Goal: Task Accomplishment & Management: Complete application form

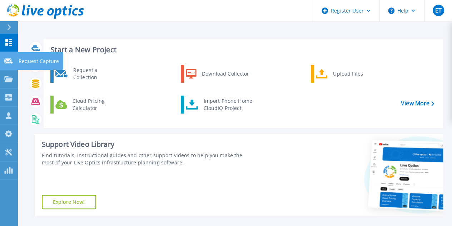
click at [11, 55] on link "Request Capture Request Capture" at bounding box center [9, 61] width 18 height 18
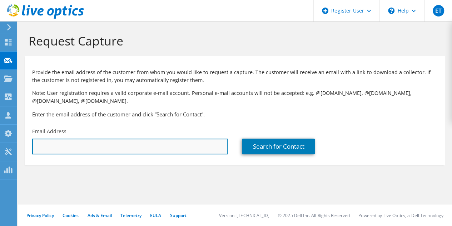
click at [56, 139] on input "text" at bounding box center [130, 146] width 196 height 16
paste input "[EMAIL_ADDRESS][DOMAIN_NAME]"
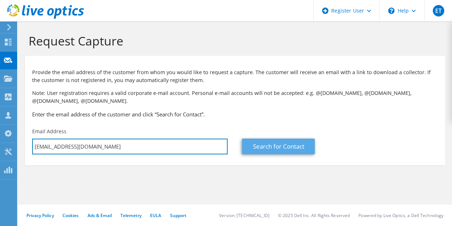
type input "[EMAIL_ADDRESS][DOMAIN_NAME]"
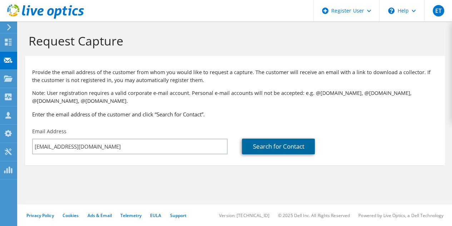
click at [263, 144] on link "Search for Contact" at bounding box center [278, 146] width 73 height 16
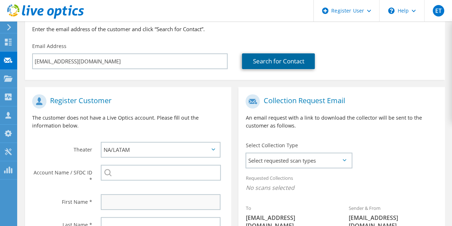
scroll to position [152, 0]
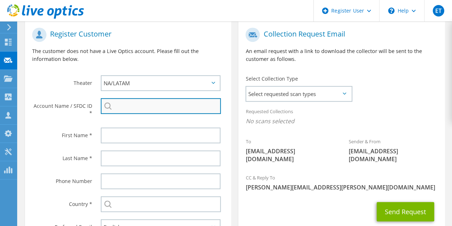
click at [149, 106] on input "search" at bounding box center [161, 106] width 120 height 16
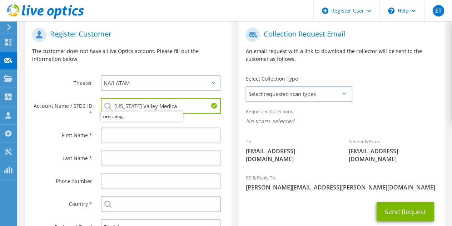
type input "[US_STATE] Valley Medical"
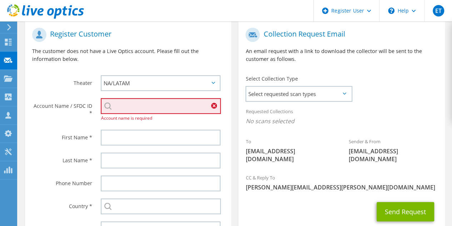
paste input "HPG-QHR-[US_STATE][GEOGRAPHIC_DATA]"
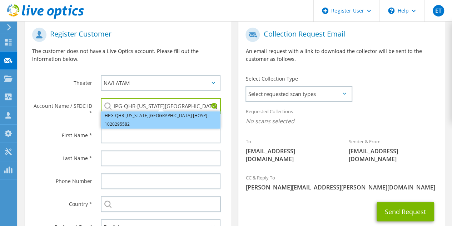
click at [147, 121] on li "HPG-QHR-[US_STATE][GEOGRAPHIC_DATA] [HOSP] : 1020295582" at bounding box center [161, 119] width 120 height 17
type input "HPG-QHR-[US_STATE][GEOGRAPHIC_DATA] [HOSP] : 1020295582"
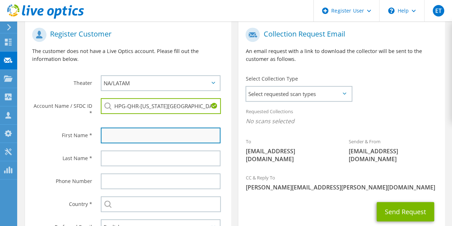
click at [151, 136] on input "text" at bounding box center [161, 135] width 120 height 16
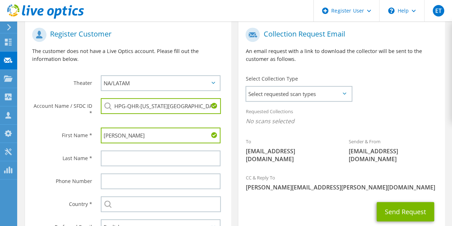
type input "[PERSON_NAME]"
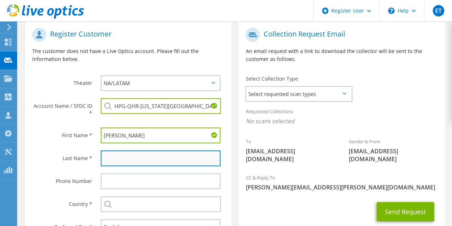
click at [149, 152] on input "text" at bounding box center [161, 158] width 120 height 16
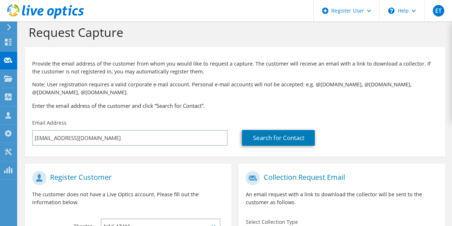
scroll to position [218, 0]
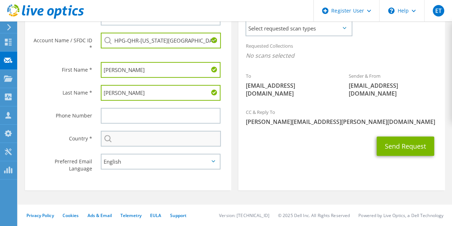
type input "[PERSON_NAME]"
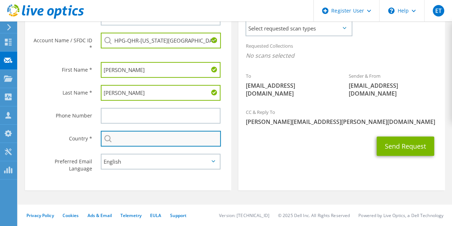
click at [148, 138] on input "text" at bounding box center [161, 138] width 120 height 16
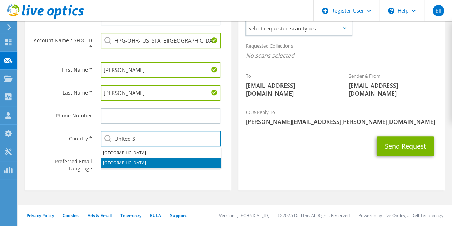
click at [113, 162] on li "[GEOGRAPHIC_DATA]" at bounding box center [161, 163] width 120 height 10
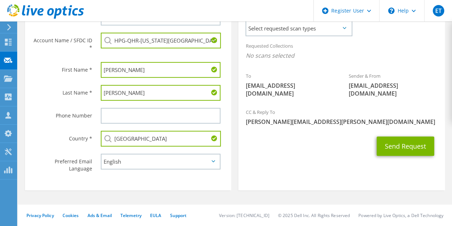
type input "[GEOGRAPHIC_DATA]"
click at [294, 163] on section "Collection Request Email An email request with a link to download the collector…" at bounding box center [341, 72] width 206 height 235
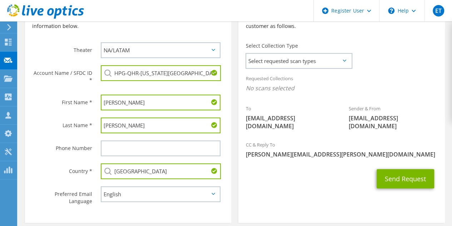
scroll to position [147, 0]
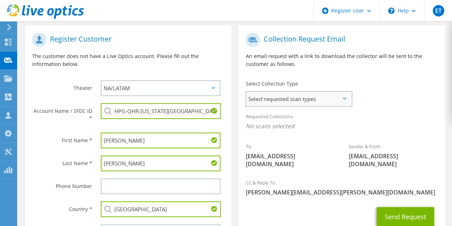
click at [313, 94] on span "Select requested scan types" at bounding box center [298, 99] width 105 height 14
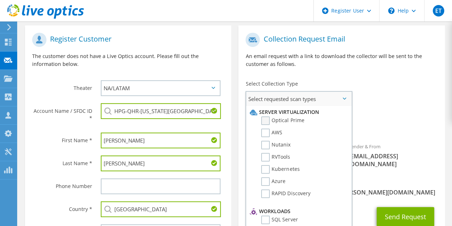
click at [298, 119] on label "Optical Prime" at bounding box center [282, 120] width 43 height 9
click at [0, 0] on input "Optical Prime" at bounding box center [0, 0] width 0 height 0
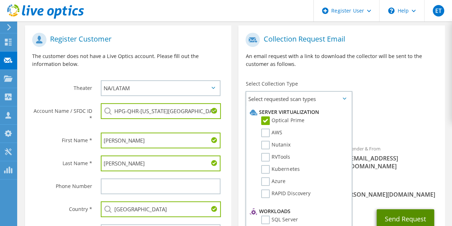
click at [417, 209] on button "Send Request" at bounding box center [406, 218] width 58 height 19
